Goal: Task Accomplishment & Management: Use online tool/utility

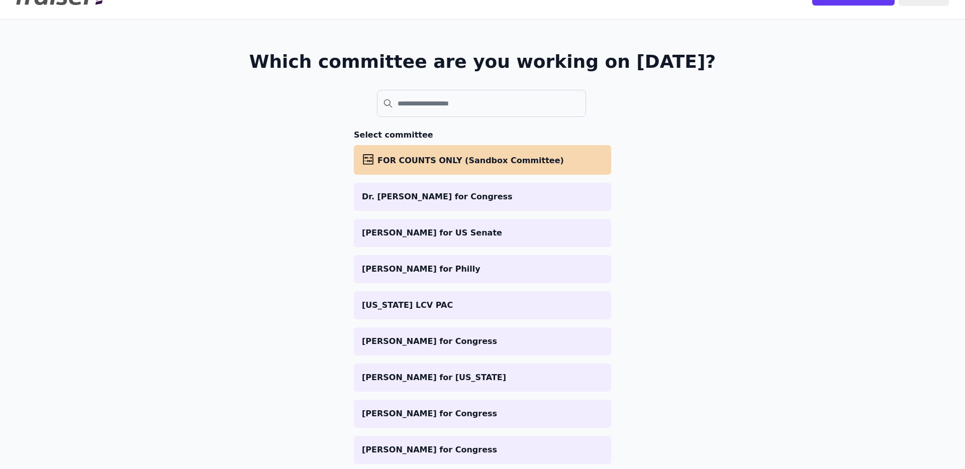
scroll to position [36, 0]
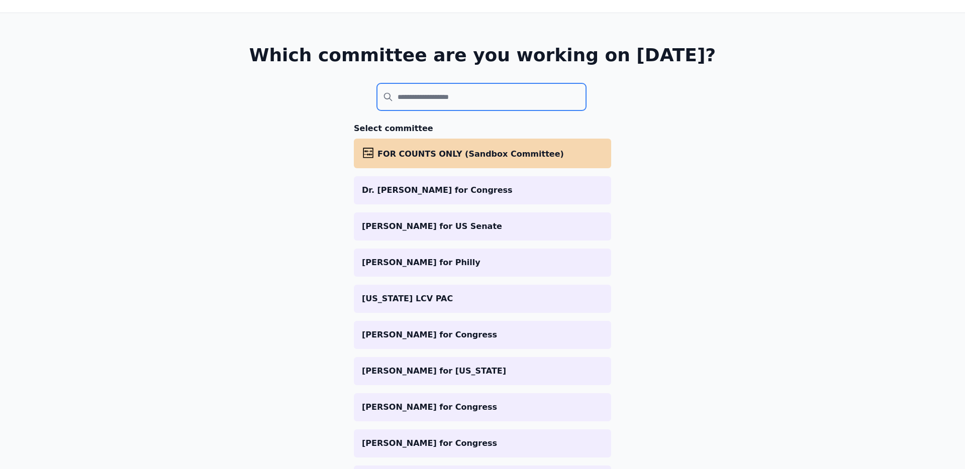
click at [410, 95] on input "search" at bounding box center [481, 96] width 209 height 27
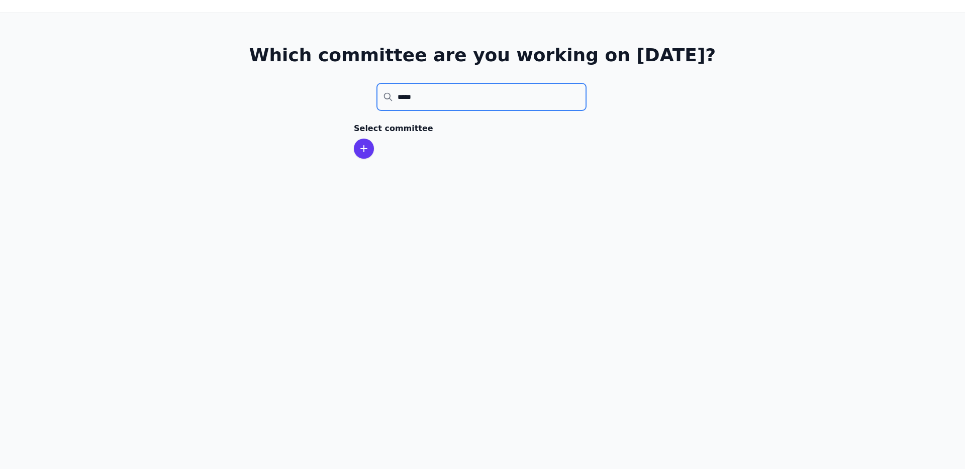
type input "*****"
click at [366, 141] on div at bounding box center [364, 149] width 20 height 20
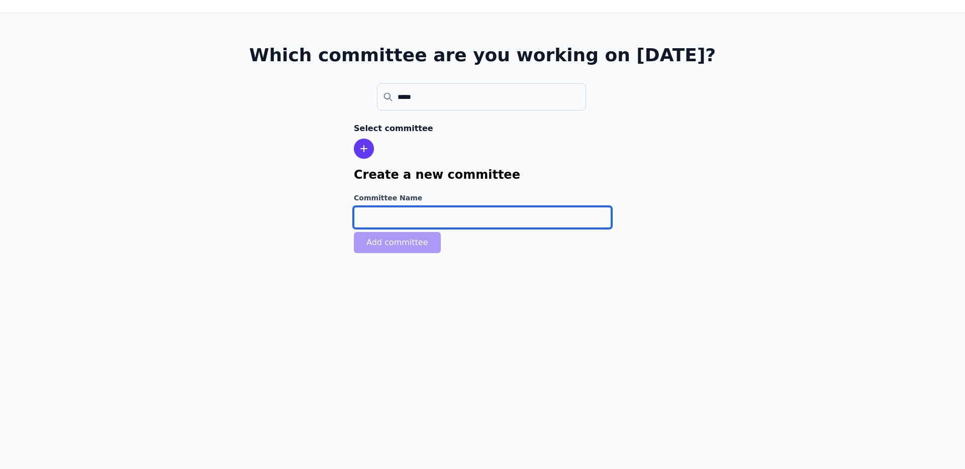
click at [409, 213] on input "Committee Name" at bounding box center [482, 217] width 257 height 21
type input "[PERSON_NAME] for Congress"
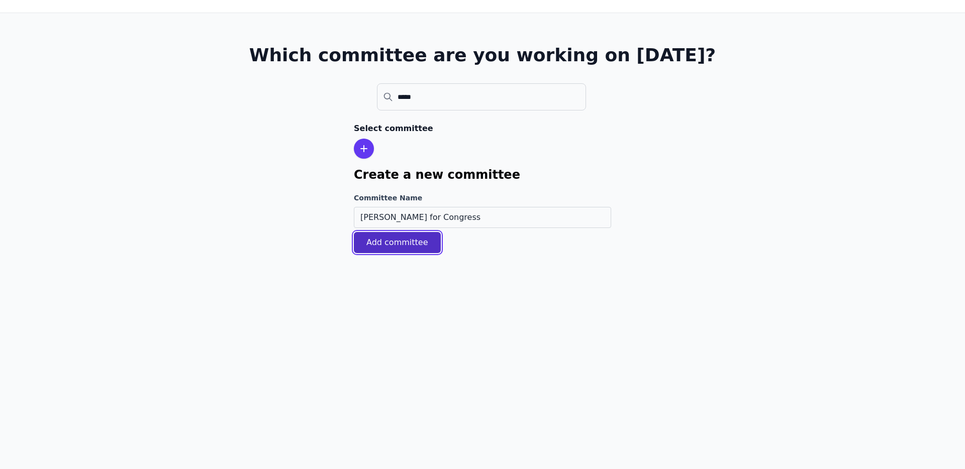
click at [398, 238] on button "Add committee" at bounding box center [397, 242] width 87 height 21
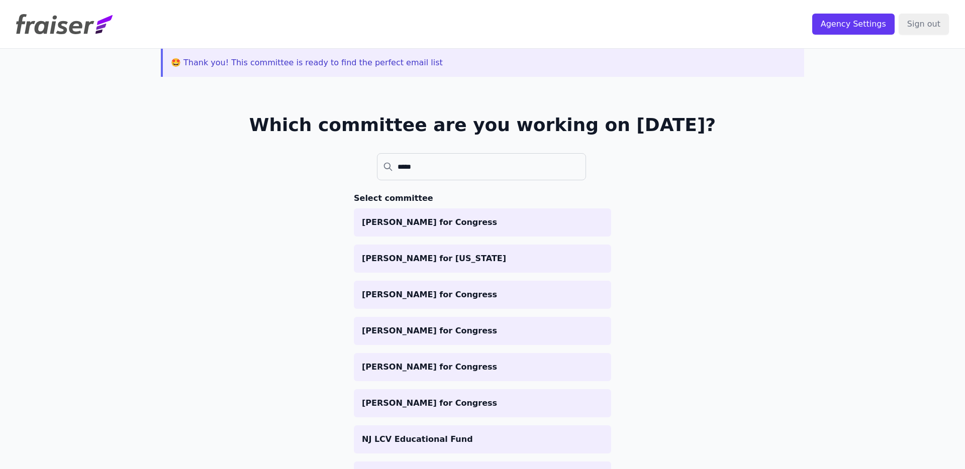
scroll to position [1326, 0]
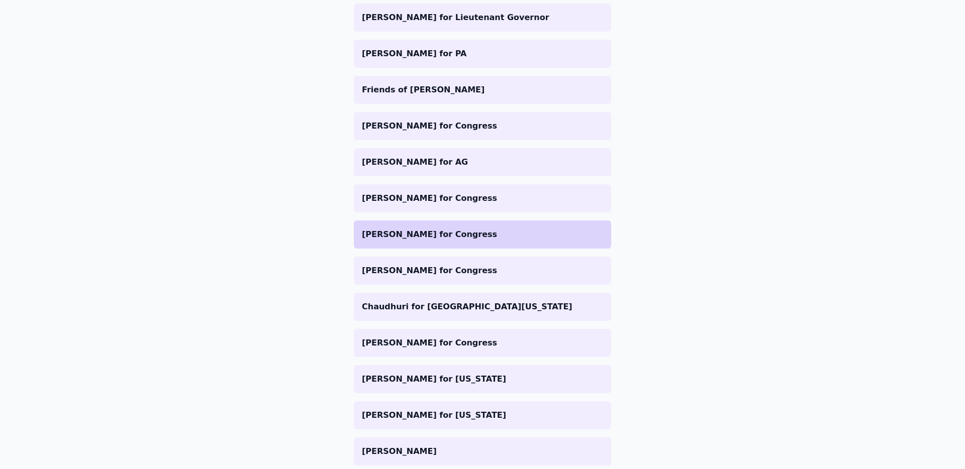
click at [435, 238] on p "[PERSON_NAME] for Congress" at bounding box center [482, 235] width 241 height 12
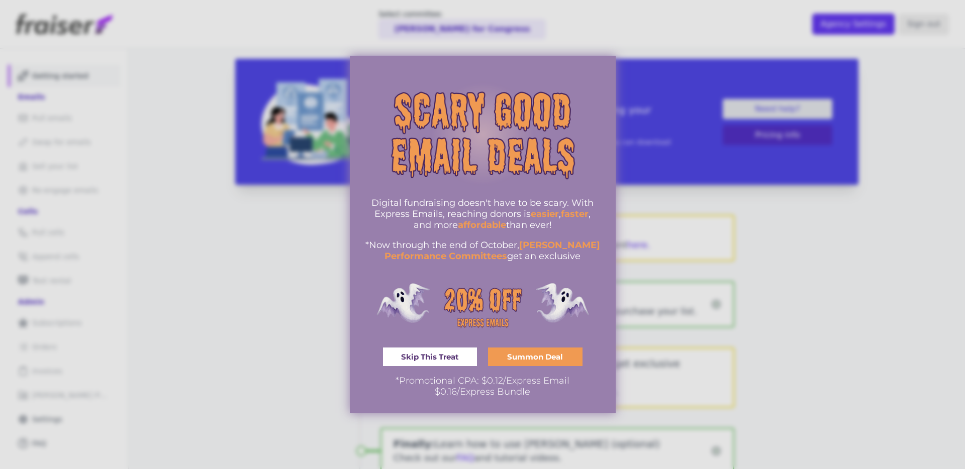
click at [407, 359] on span "Skip This Treat" at bounding box center [430, 357] width 58 height 8
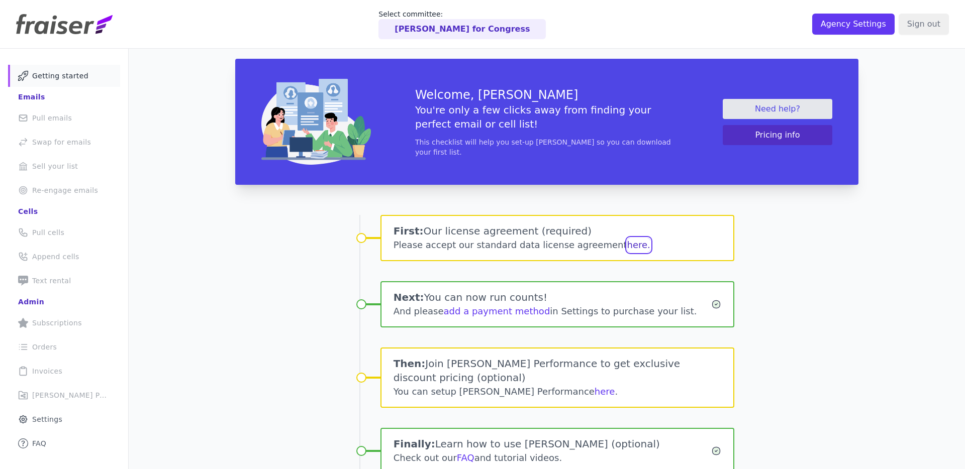
click at [627, 246] on button "here." at bounding box center [638, 245] width 23 height 14
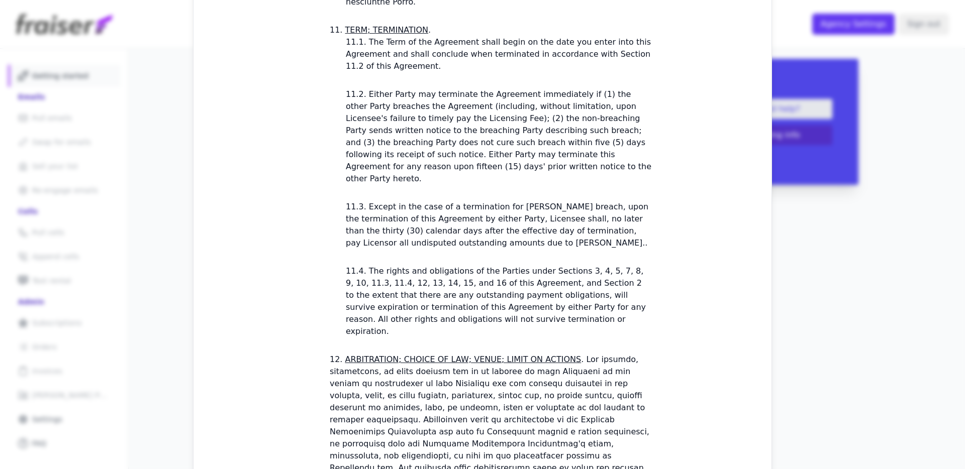
scroll to position [2834, 0]
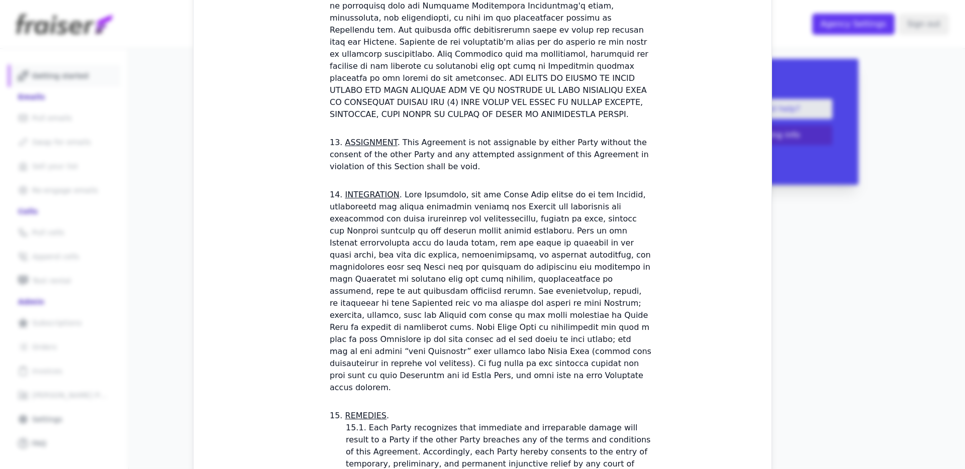
drag, startPoint x: 398, startPoint y: 349, endPoint x: 427, endPoint y: 354, distance: 29.6
checkbox input "true"
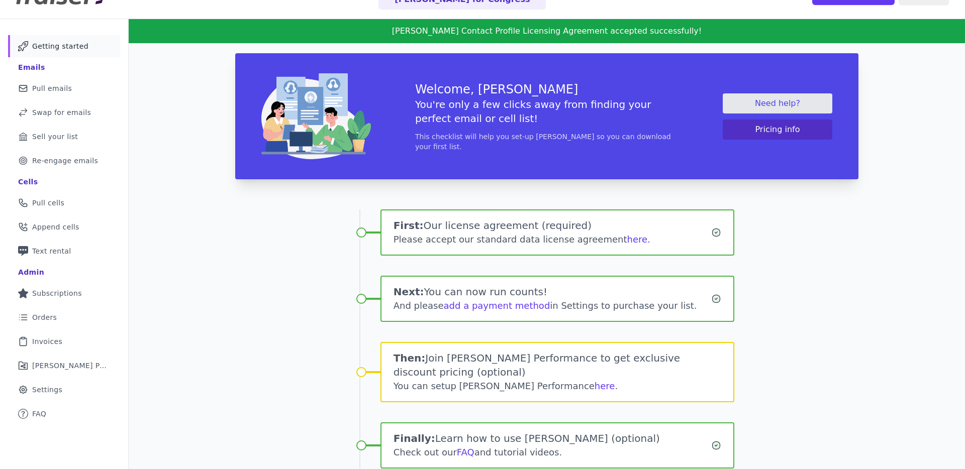
scroll to position [55, 0]
